Goal: Understand process/instructions: Learn about a topic

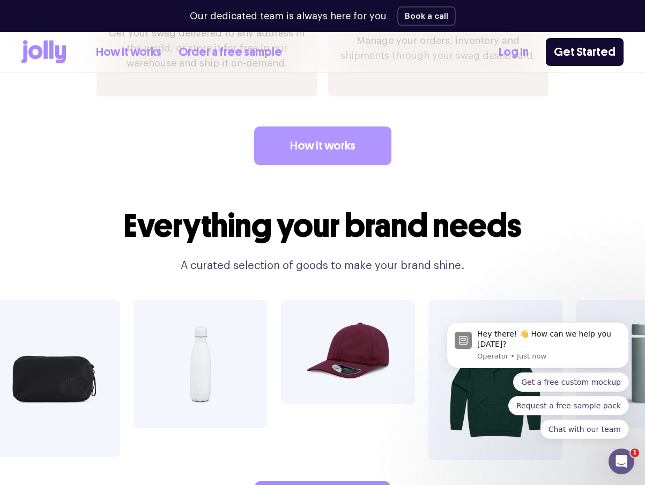
scroll to position [1554, 0]
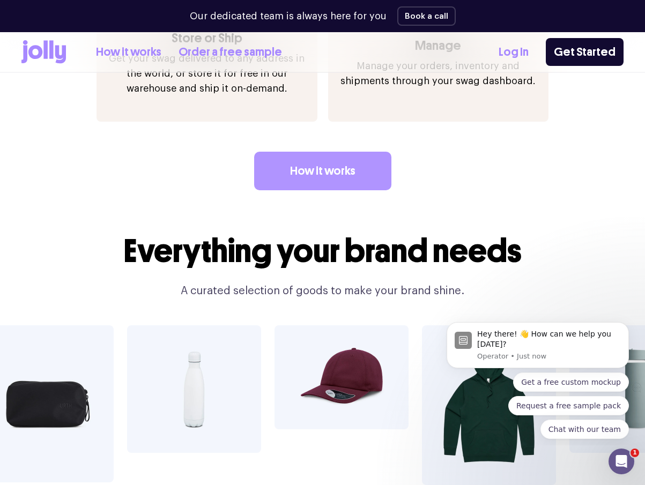
click at [340, 152] on link "How it works" at bounding box center [322, 171] width 137 height 39
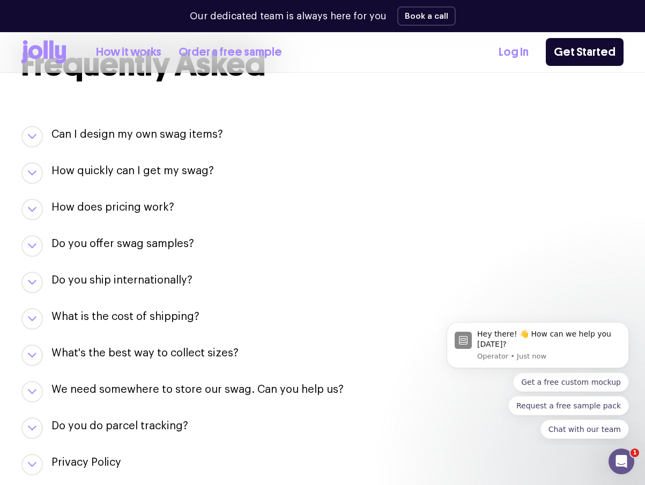
scroll to position [1125, 0]
click at [183, 125] on div "Frequently Asked Can I design my own swag items? For sure! Our team of designer…" at bounding box center [322, 315] width 602 height 677
click at [188, 136] on h3 "Can I design my own swag items?" at bounding box center [136, 133] width 171 height 15
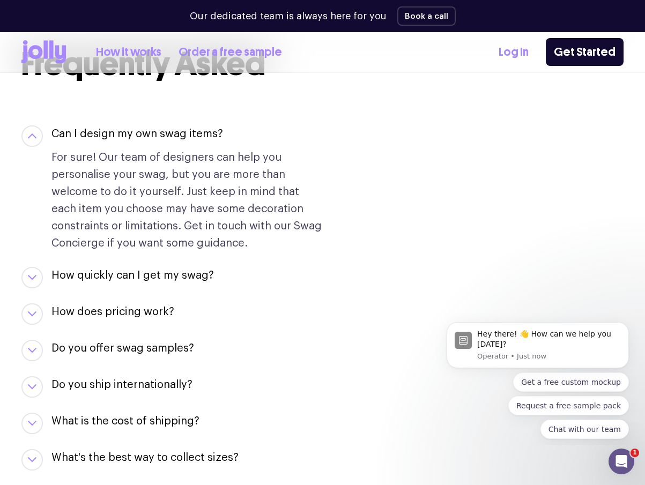
click at [189, 135] on h3 "Can I design my own swag items?" at bounding box center [136, 133] width 171 height 15
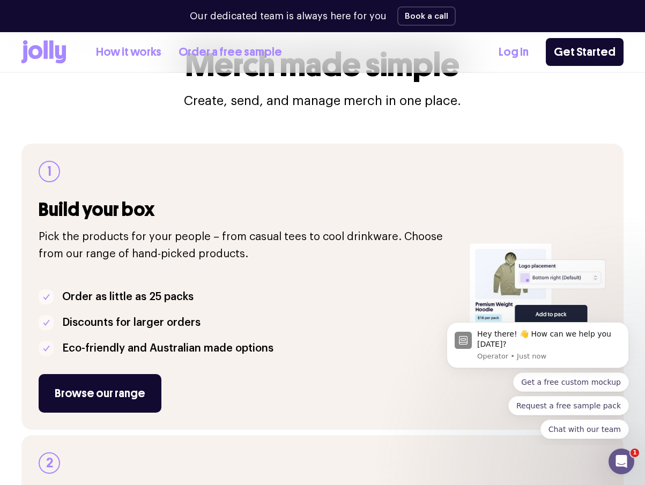
scroll to position [0, 0]
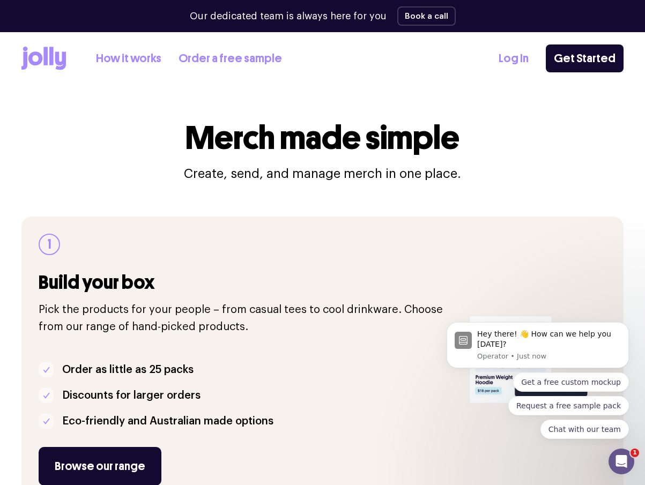
click at [48, 64] on icon at bounding box center [43, 59] width 44 height 24
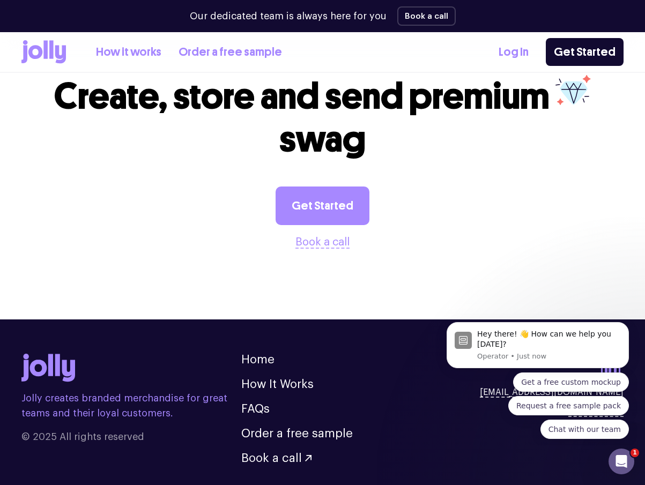
scroll to position [2693, 0]
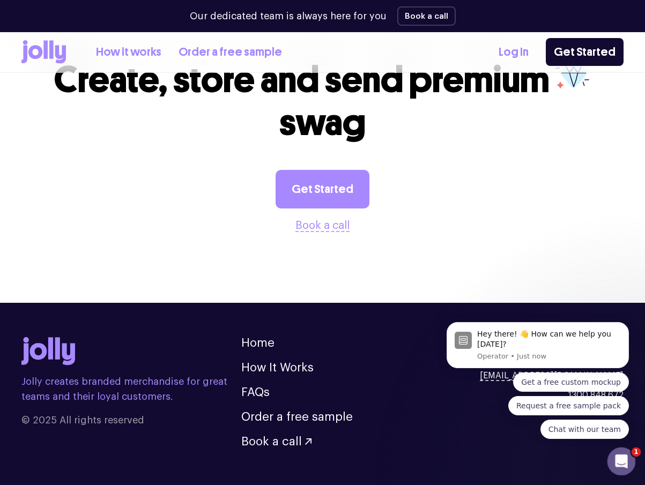
click at [620, 466] on icon "Open Intercom Messenger" at bounding box center [620, 460] width 18 height 18
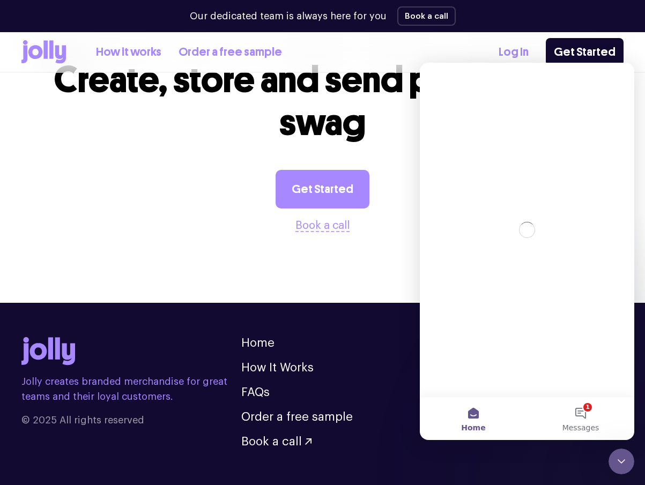
scroll to position [0, 0]
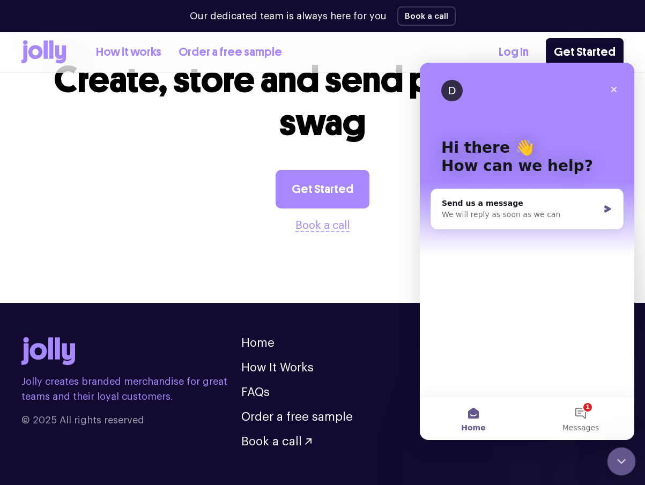
click at [626, 458] on div "Close Intercom Messenger" at bounding box center [620, 460] width 26 height 26
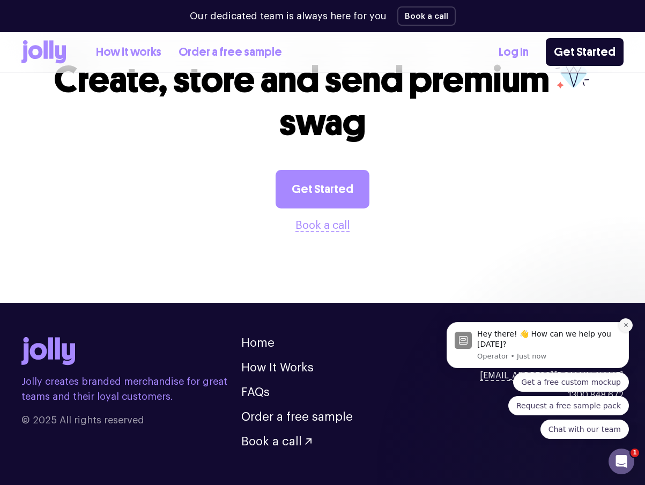
click at [624, 325] on icon "Dismiss notification" at bounding box center [626, 325] width 6 height 6
